Goal: Answer question/provide support: Share knowledge or assist other users

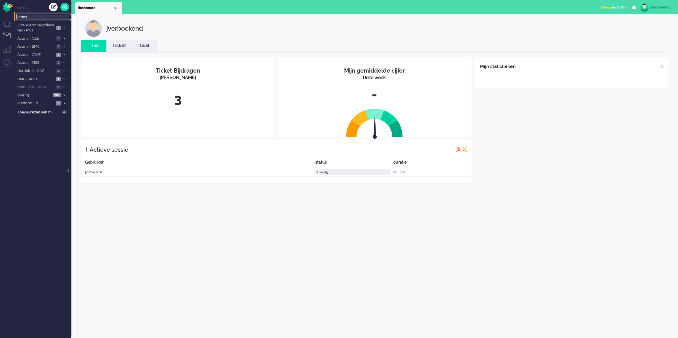
click at [24, 17] on span "Inbox" at bounding box center [44, 16] width 53 height 5
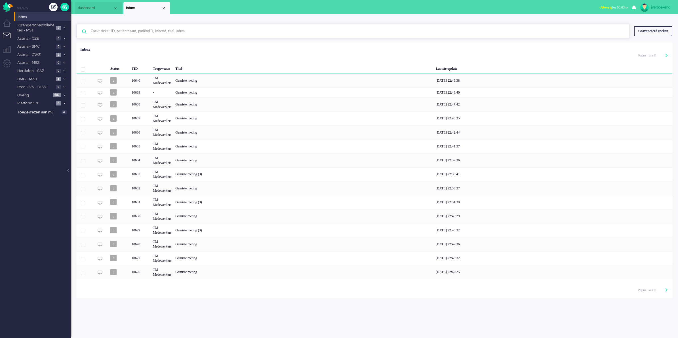
click at [168, 34] on input "text" at bounding box center [353, 31] width 535 height 14
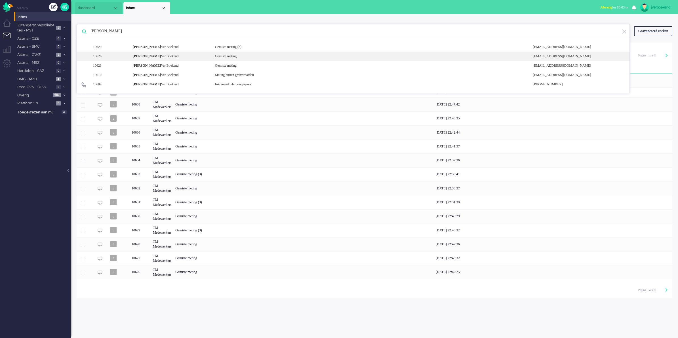
type input "[PERSON_NAME]"
click at [179, 61] on div "10626 [PERSON_NAME] Gemiste meting [EMAIL_ADDRESS][DOMAIN_NAME]" at bounding box center [353, 65] width 552 height 9
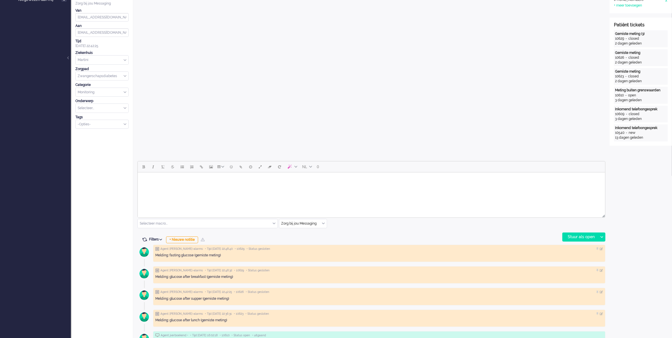
scroll to position [128, 0]
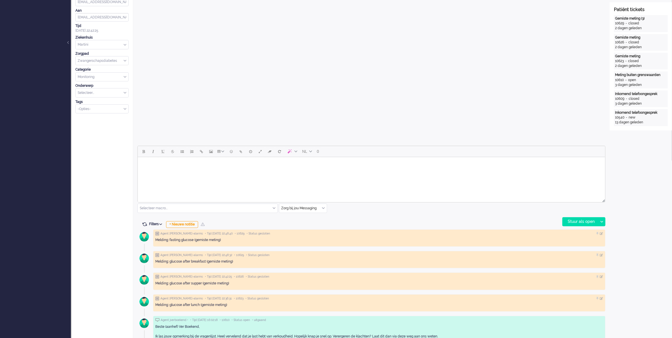
click at [193, 209] on input "text" at bounding box center [208, 208] width 140 height 9
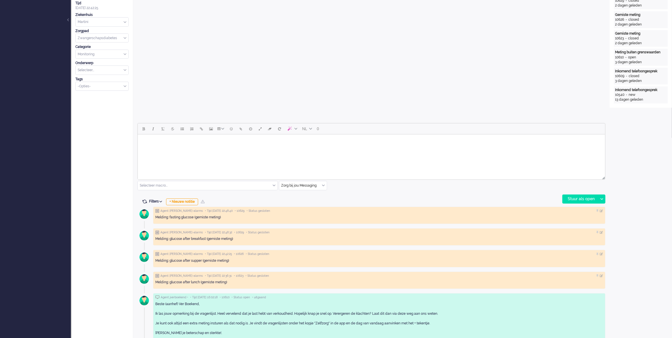
click at [202, 182] on input "text" at bounding box center [208, 185] width 140 height 9
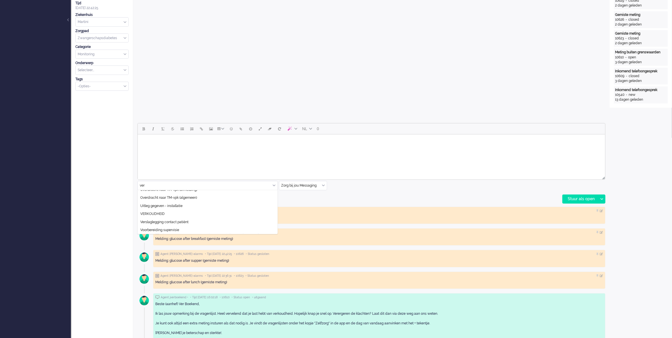
scroll to position [0, 0]
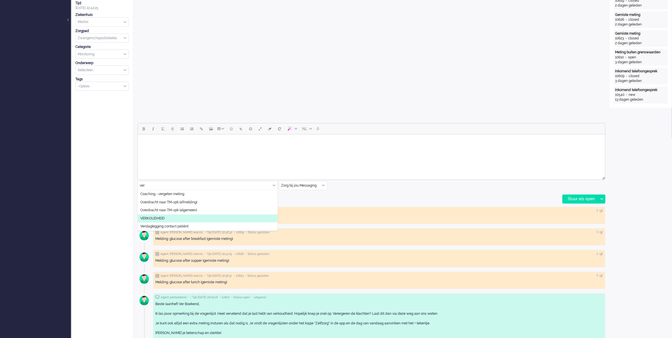
type input "ver"
click at [197, 216] on li "VERKOUDHEID" at bounding box center [208, 218] width 140 height 8
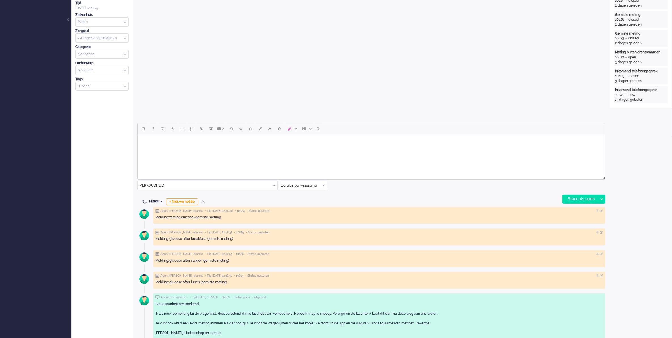
scroll to position [16, 0]
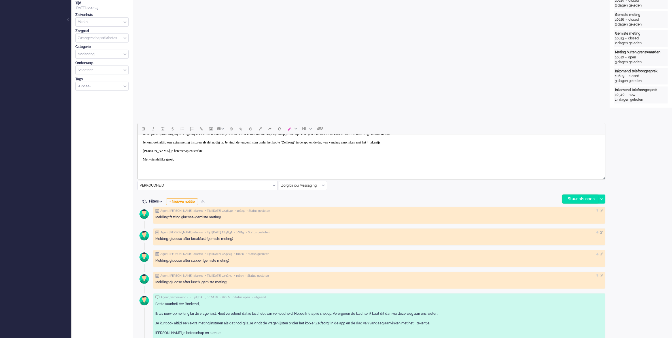
click at [582, 200] on div "Stuur als open" at bounding box center [580, 199] width 35 height 9
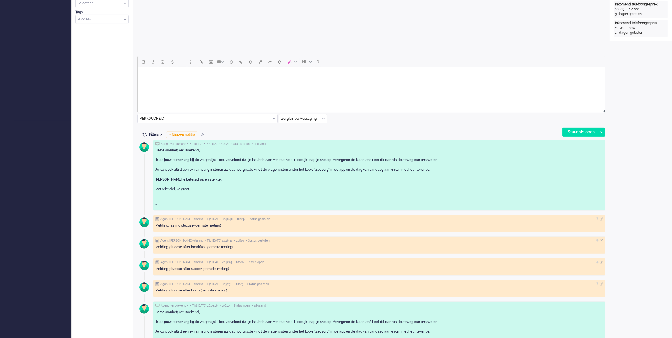
scroll to position [218, 0]
click at [378, 181] on div "Beste (aanhef) Ver Boekend, Ik las jouw opmerking bij de vragenlijst. Heel verv…" at bounding box center [379, 177] width 448 height 58
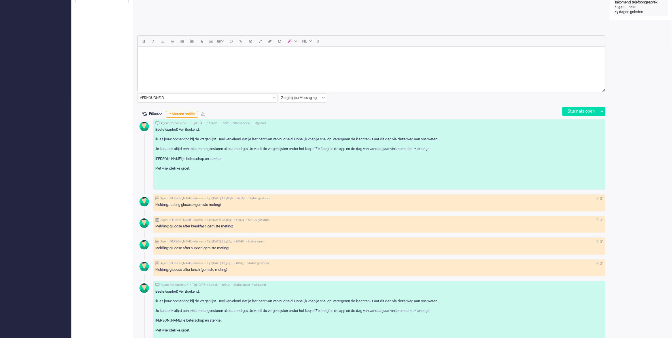
scroll to position [240, 0]
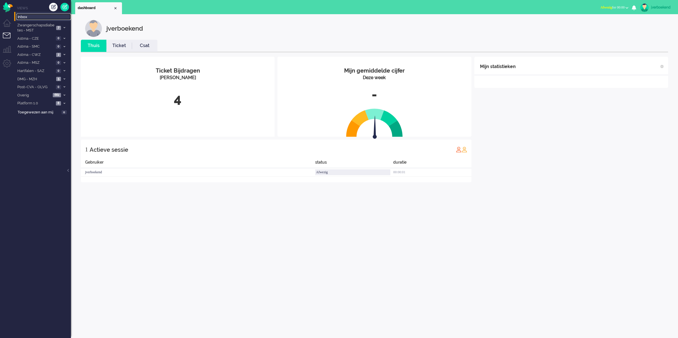
click at [32, 17] on span "Inbox" at bounding box center [44, 16] width 53 height 5
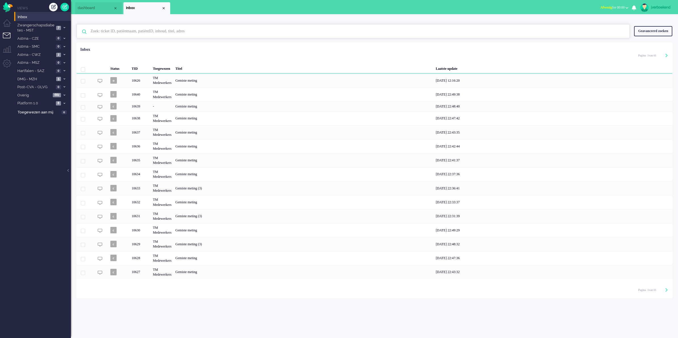
click at [233, 31] on input "text" at bounding box center [353, 31] width 535 height 14
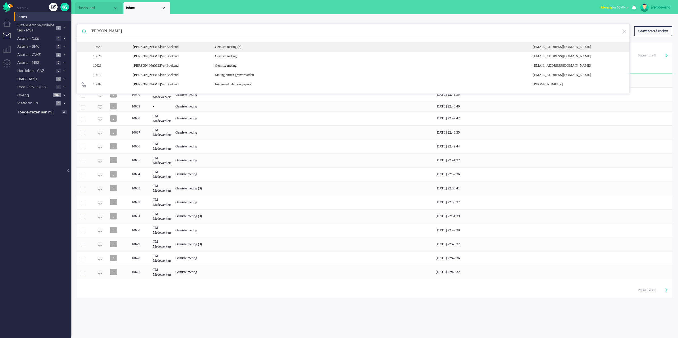
type input "[PERSON_NAME]"
click at [216, 52] on div "10629 Maria Ver Boekend Gemiste meting (3) noreply+4824835e-fb9f-7940-1b6a-69ec…" at bounding box center [353, 56] width 552 height 9
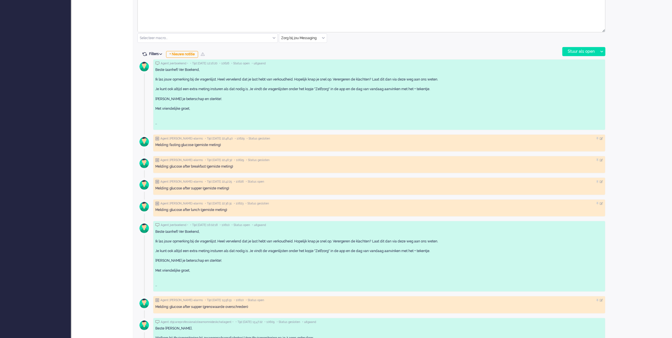
scroll to position [297, 0]
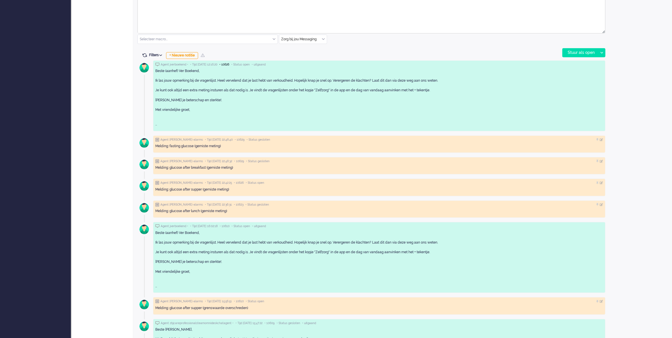
click at [229, 65] on span "• 10626" at bounding box center [225, 65] width 10 height 4
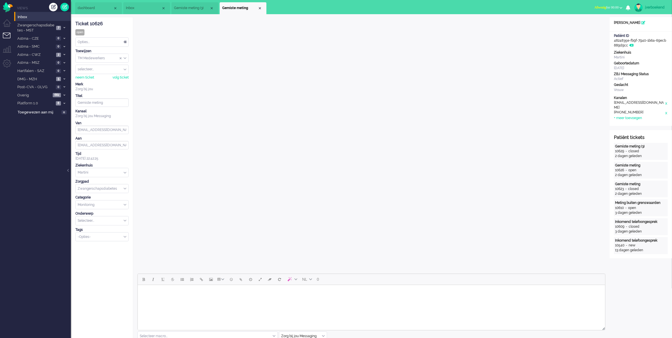
click at [100, 25] on div "Ticket 10626" at bounding box center [101, 24] width 53 height 7
copy div "10626"
click at [597, 7] on span "Afwezig" at bounding box center [601, 7] width 12 height 4
click at [593, 26] on label "Beschikbaar" at bounding box center [599, 25] width 45 height 5
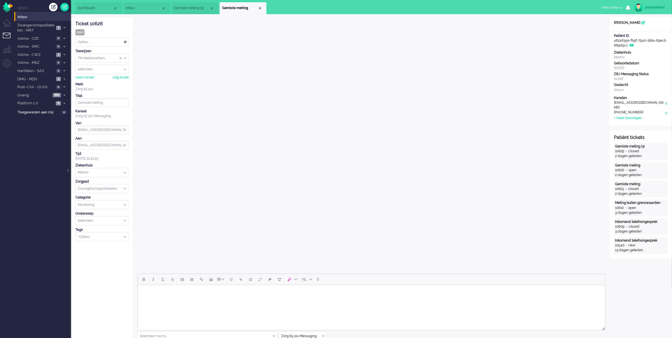
click at [660, 9] on div "jverboekend" at bounding box center [656, 8] width 21 height 6
click at [655, 30] on span "Alles geselecteerd (2)" at bounding box center [647, 30] width 30 height 4
click at [65, 6] on link at bounding box center [64, 7] width 9 height 9
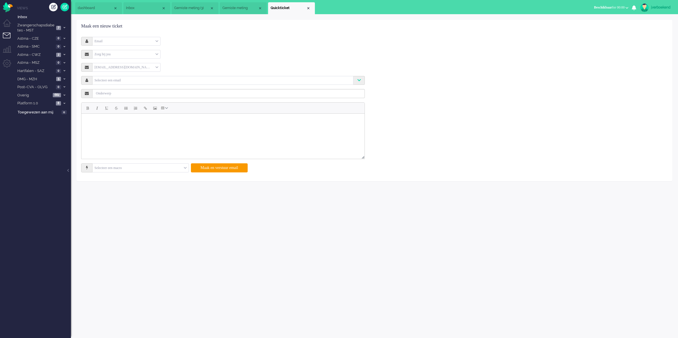
click at [243, 8] on span "Gemiste meting" at bounding box center [239, 8] width 35 height 5
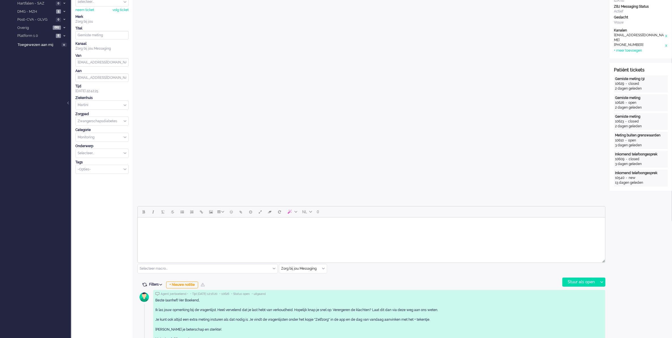
scroll to position [67, 0]
click at [298, 270] on input "text" at bounding box center [303, 269] width 48 height 9
click at [302, 287] on span "uitgaand telefoon" at bounding box center [296, 286] width 28 height 5
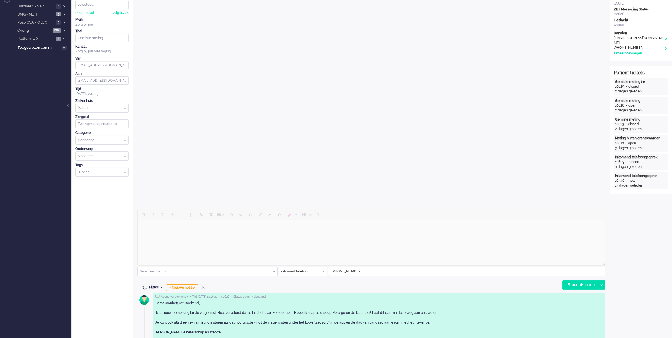
scroll to position [64, 0]
click at [587, 286] on div "Stuur als open" at bounding box center [580, 285] width 35 height 9
